Goal: Ask a question

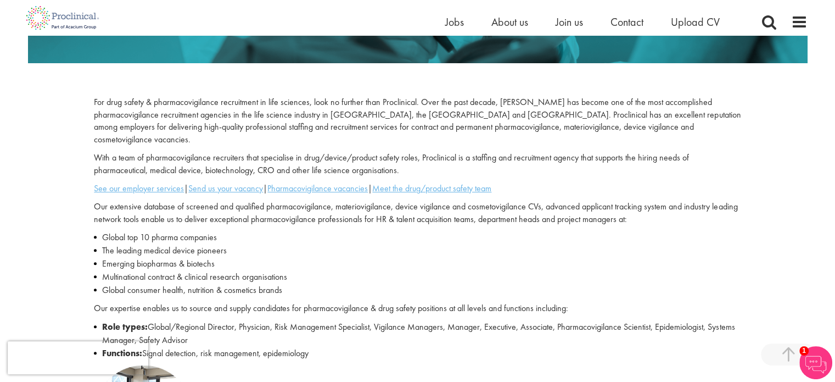
scroll to position [291, 0]
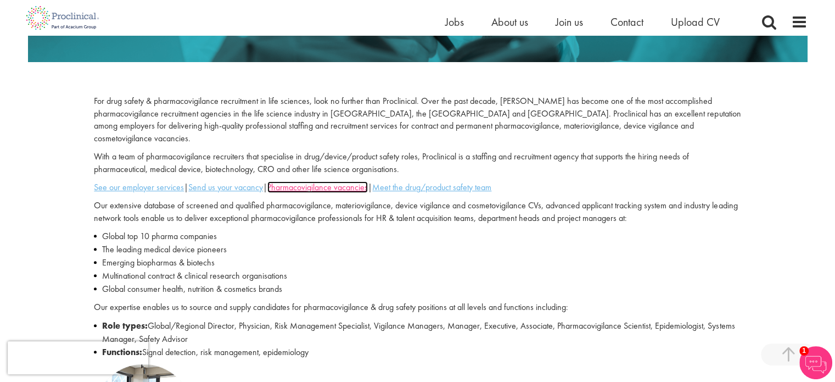
click at [343, 181] on u "Pharmacovigilance vacancies" at bounding box center [317, 187] width 101 height 12
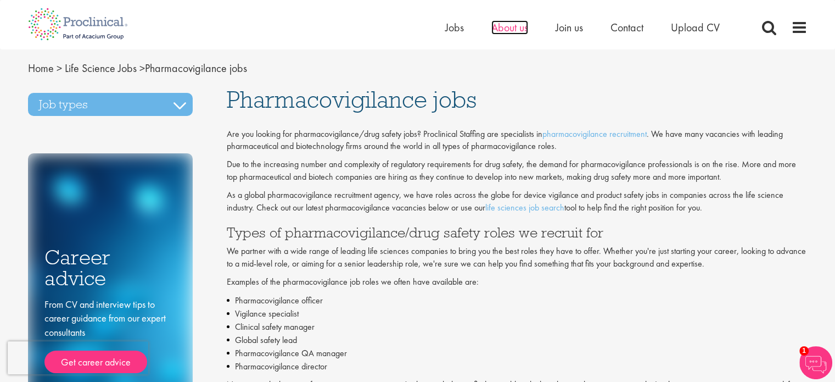
click at [518, 27] on span "About us" at bounding box center [510, 27] width 37 height 14
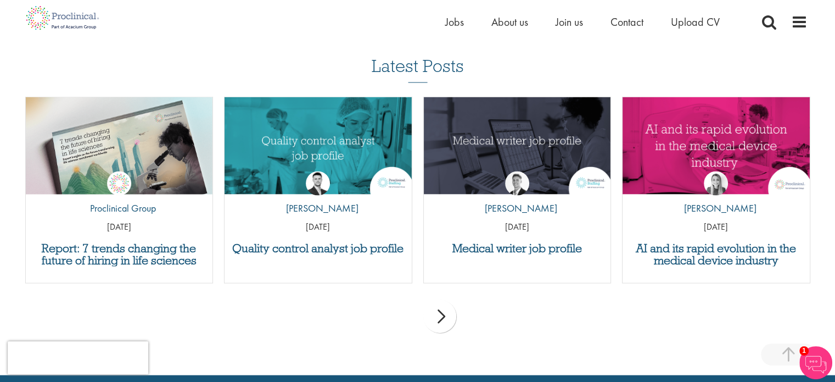
scroll to position [2443, 0]
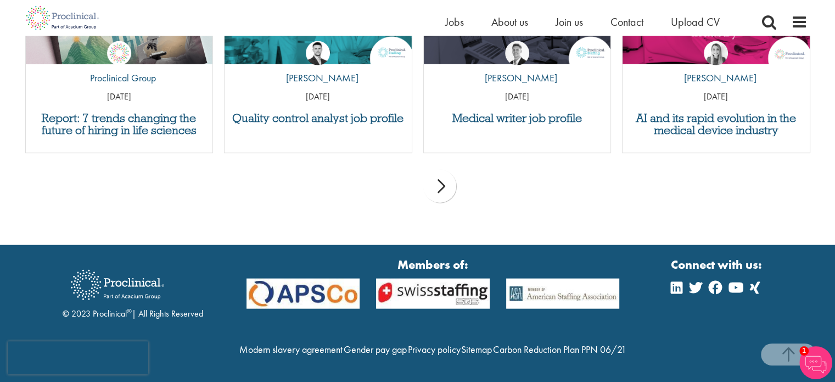
click at [445, 170] on div "next" at bounding box center [439, 186] width 33 height 33
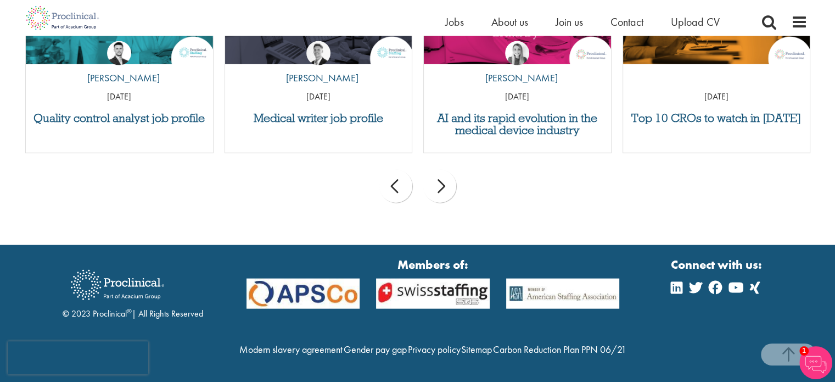
scroll to position [2351, 0]
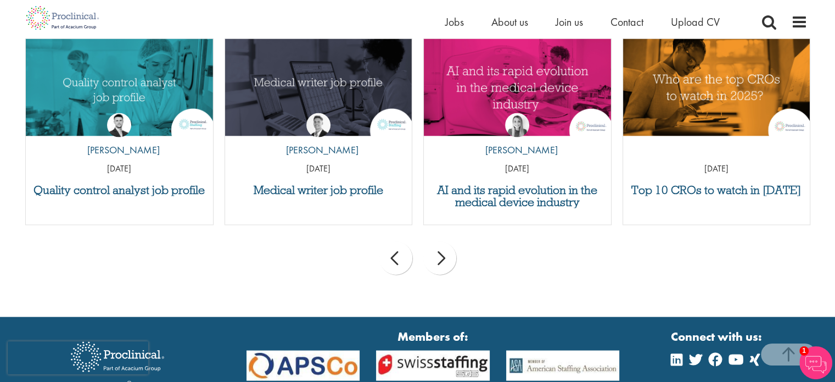
click at [440, 256] on div "next" at bounding box center [439, 258] width 33 height 33
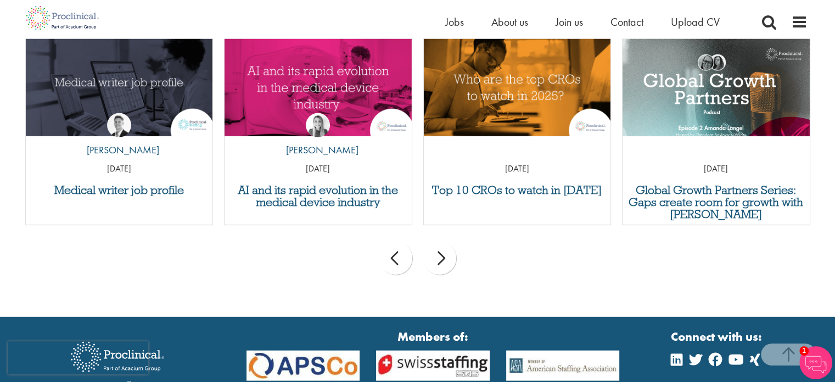
click at [440, 256] on div "next" at bounding box center [439, 258] width 33 height 33
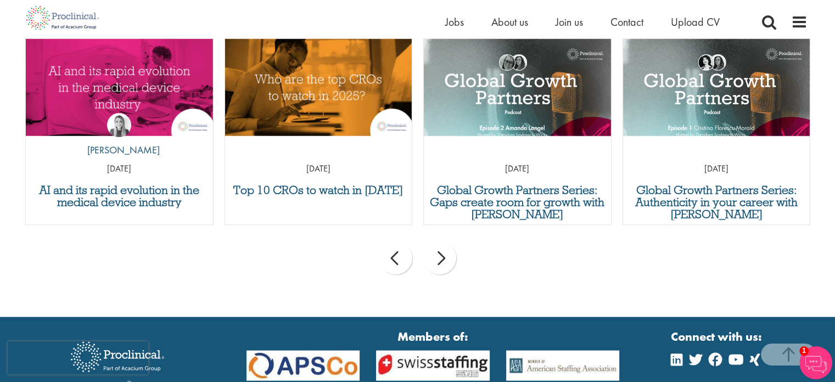
click at [440, 256] on div "next" at bounding box center [439, 258] width 33 height 33
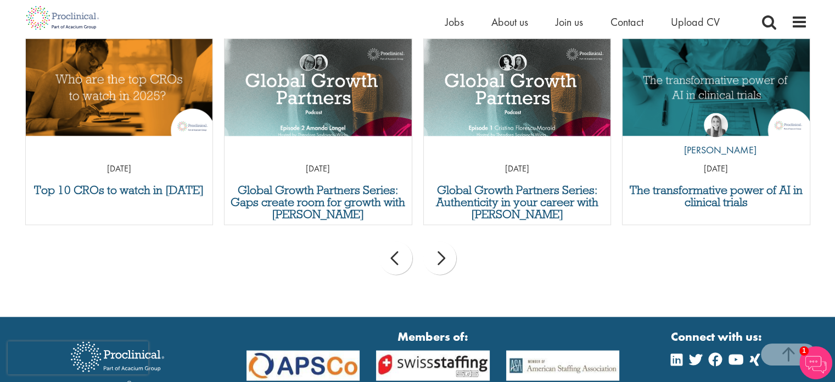
click at [440, 256] on div "next" at bounding box center [439, 258] width 33 height 33
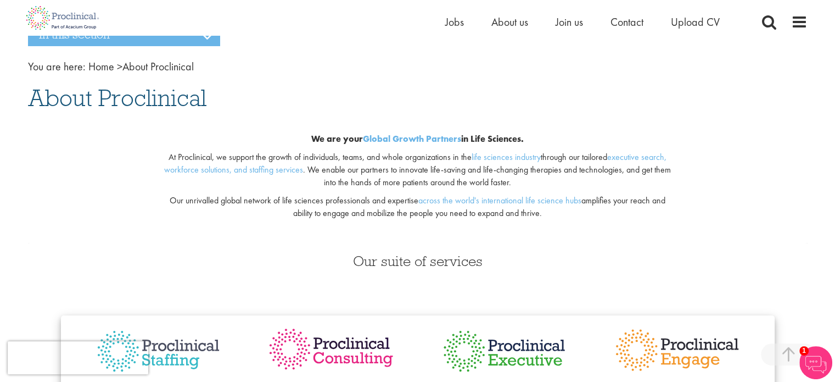
scroll to position [0, 0]
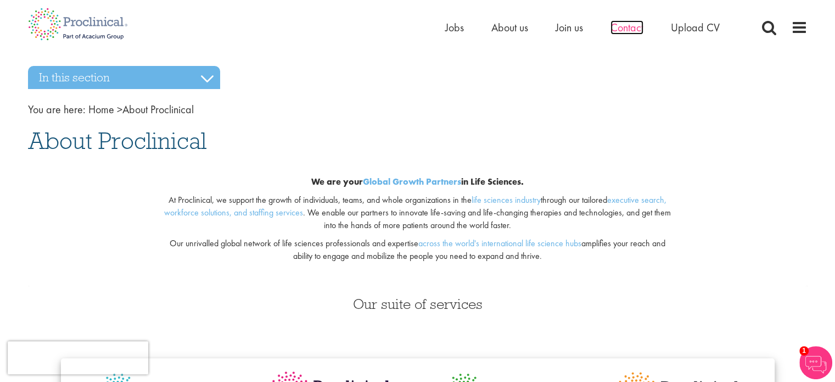
click at [627, 28] on span "Contact" at bounding box center [627, 27] width 33 height 14
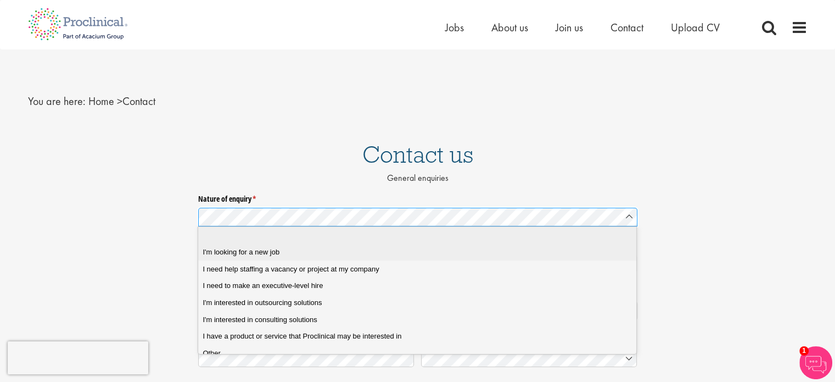
click at [282, 246] on job "I'm looking for a new job" at bounding box center [421, 252] width 447 height 17
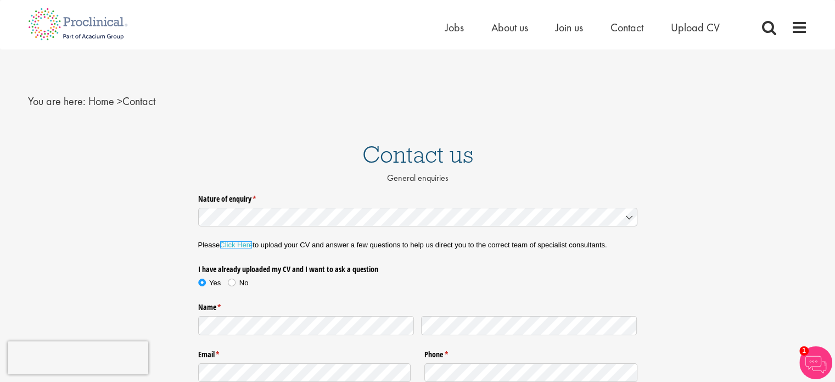
click at [242, 243] on link "Click Here" at bounding box center [236, 245] width 33 height 8
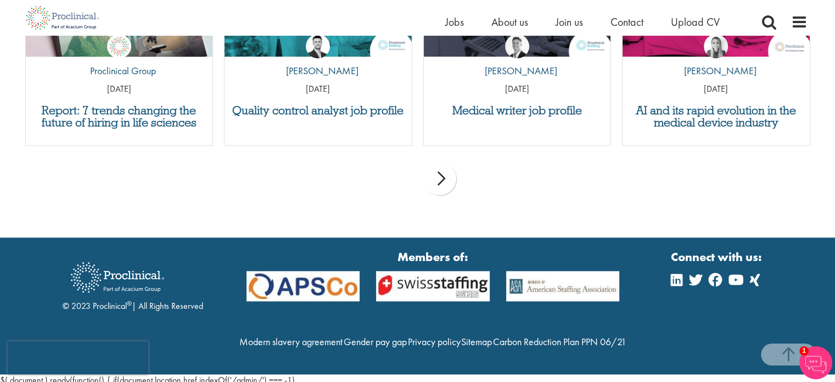
scroll to position [1220, 0]
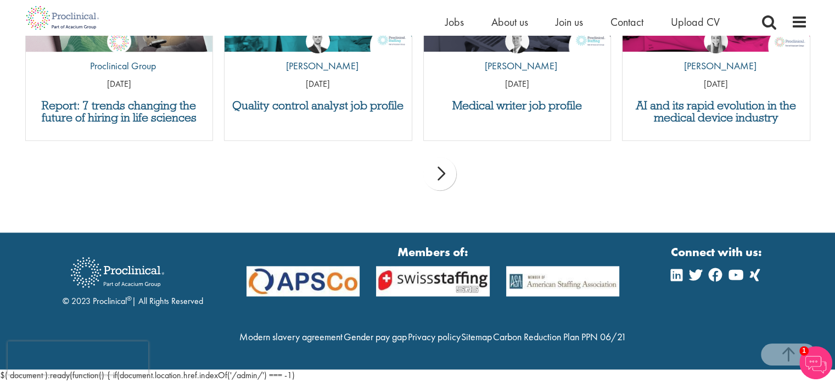
click at [813, 362] on img at bounding box center [816, 362] width 33 height 33
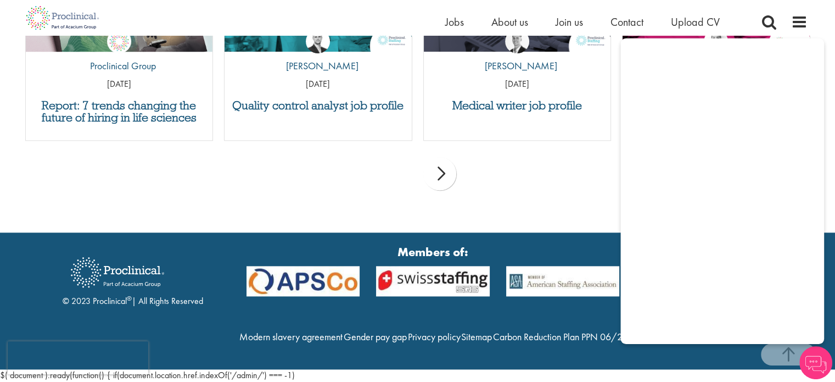
click at [558, 154] on div "prev next" at bounding box center [418, 176] width 796 height 48
click at [573, 158] on div "prev next" at bounding box center [418, 176] width 796 height 48
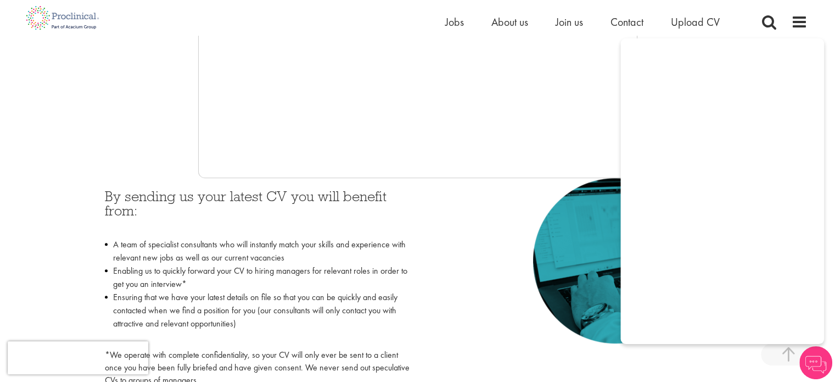
scroll to position [376, 0]
click at [626, 24] on span "Contact" at bounding box center [627, 22] width 33 height 14
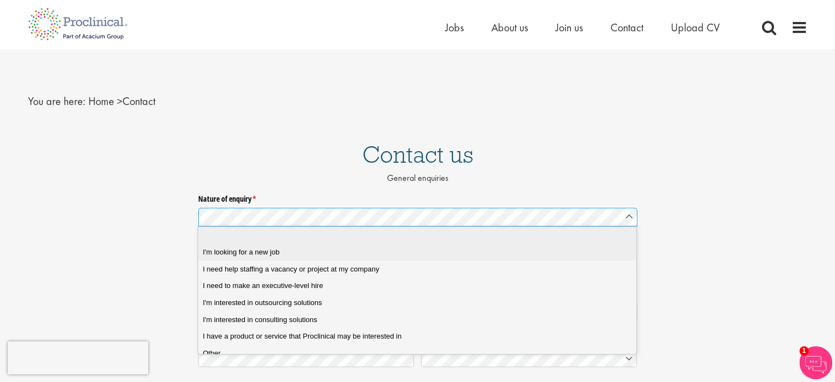
click at [352, 255] on div "I'm looking for a new job" at bounding box center [421, 252] width 437 height 10
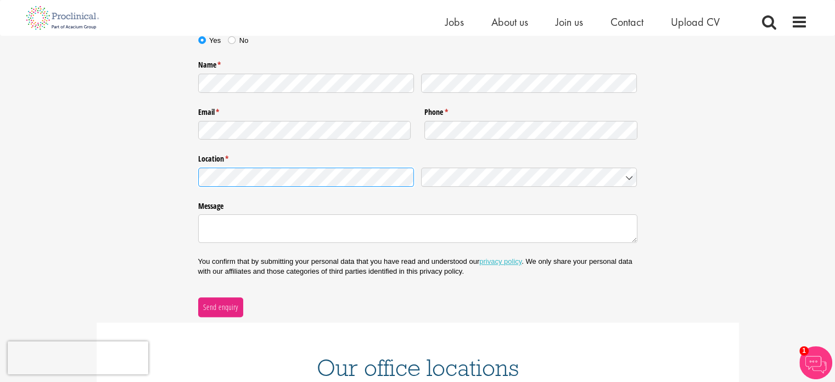
scroll to position [250, 0]
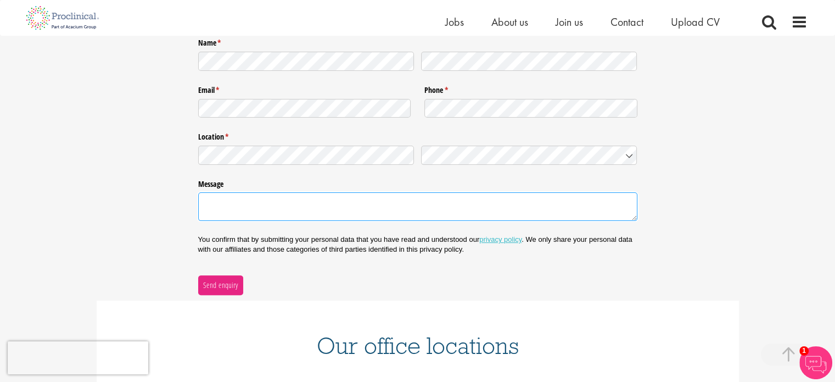
click at [314, 199] on textarea "Message" at bounding box center [417, 206] width 439 height 29
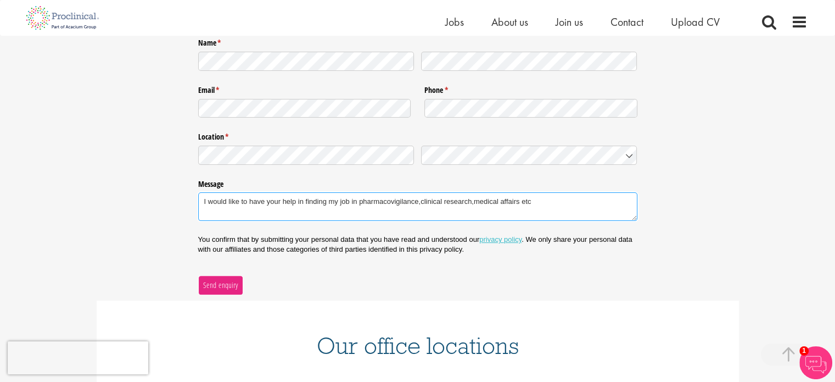
type textarea "I would like to have your help in finding my job in pharmacovigilance,clinical …"
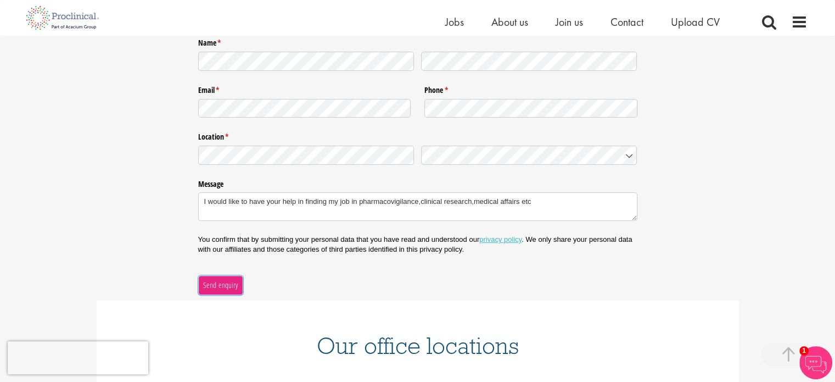
click at [222, 283] on span "Send enquiry" at bounding box center [221, 285] width 36 height 12
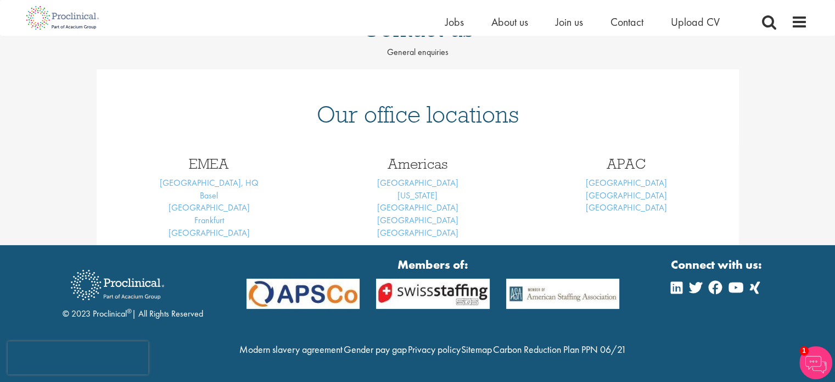
scroll to position [146, 0]
